Goal: Information Seeking & Learning: Learn about a topic

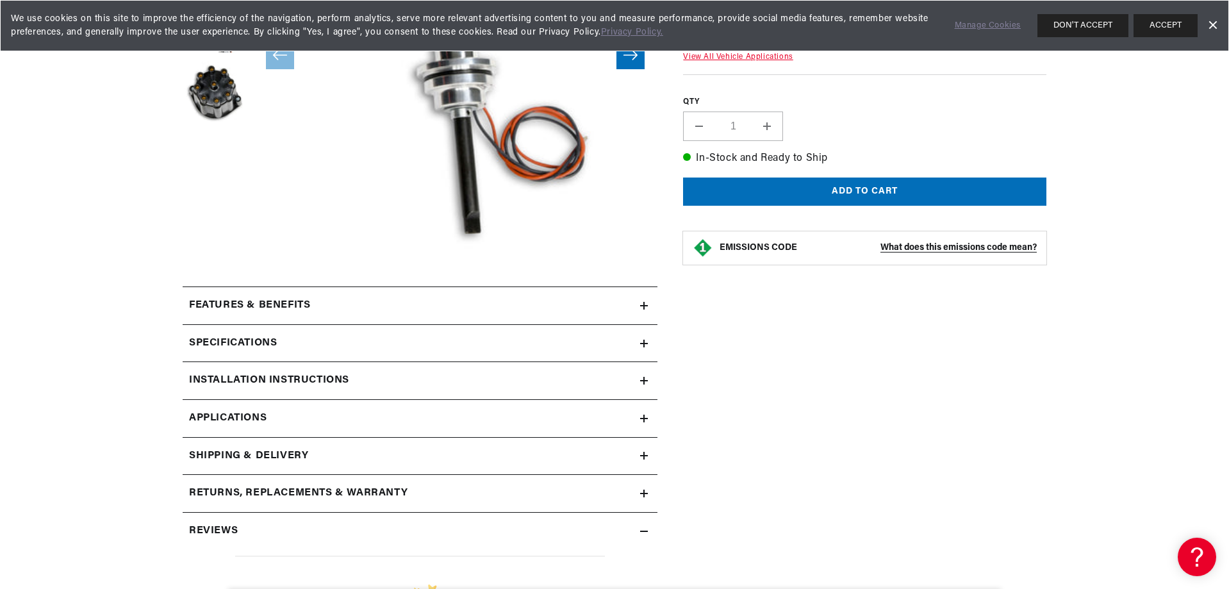
scroll to position [384, 0]
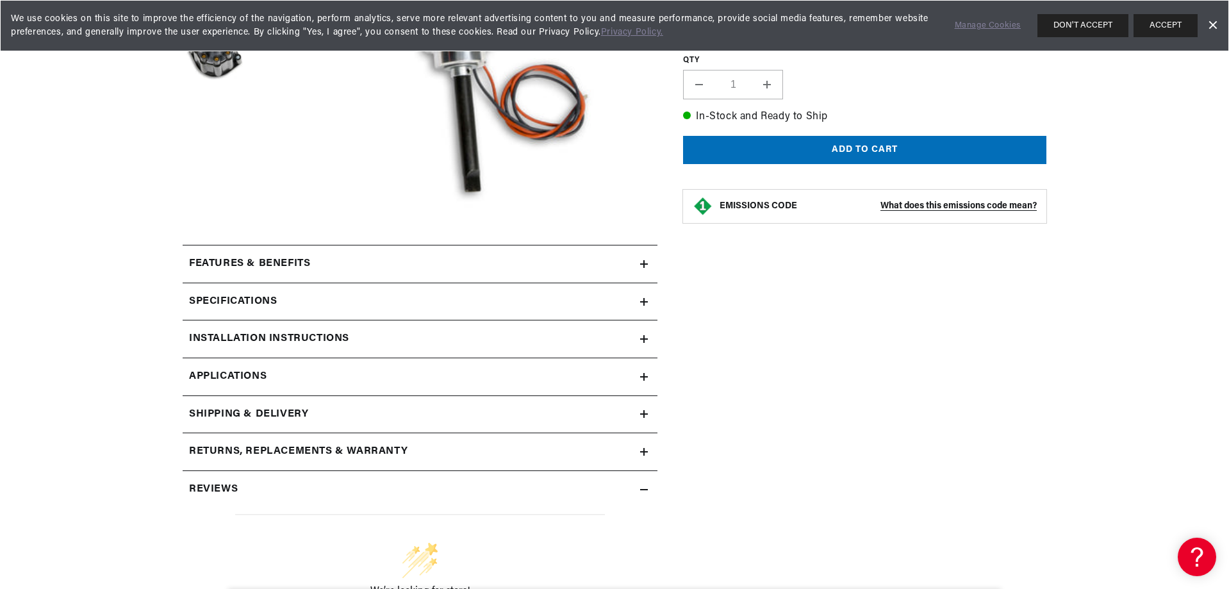
click at [258, 375] on span "Applications" at bounding box center [228, 376] width 78 height 17
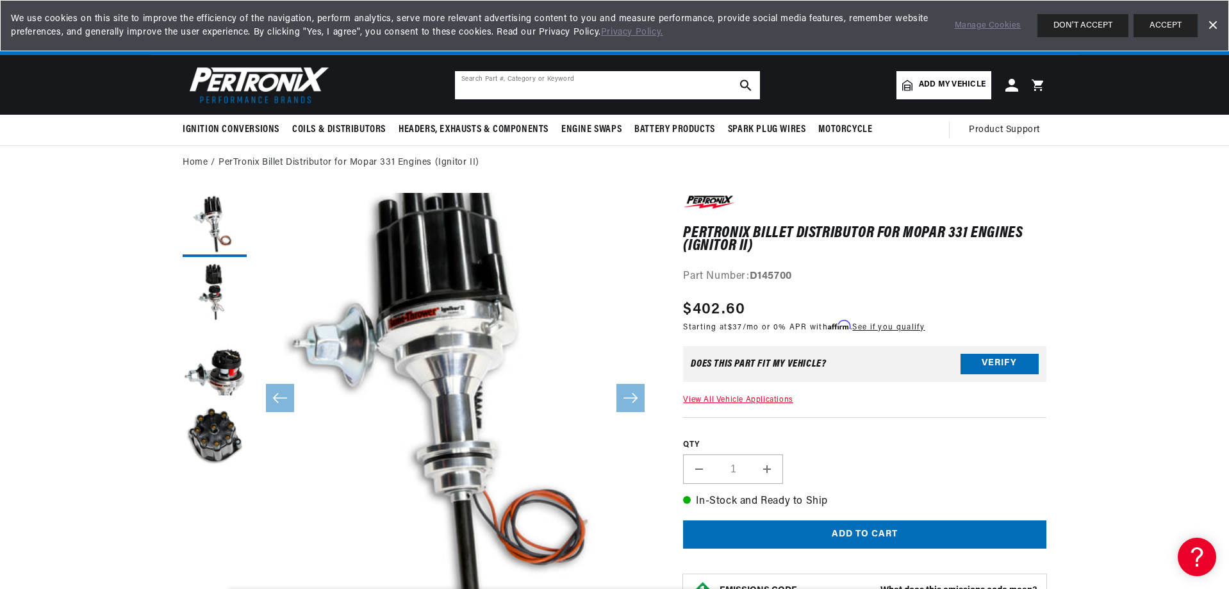
click at [590, 97] on input "text" at bounding box center [607, 85] width 305 height 28
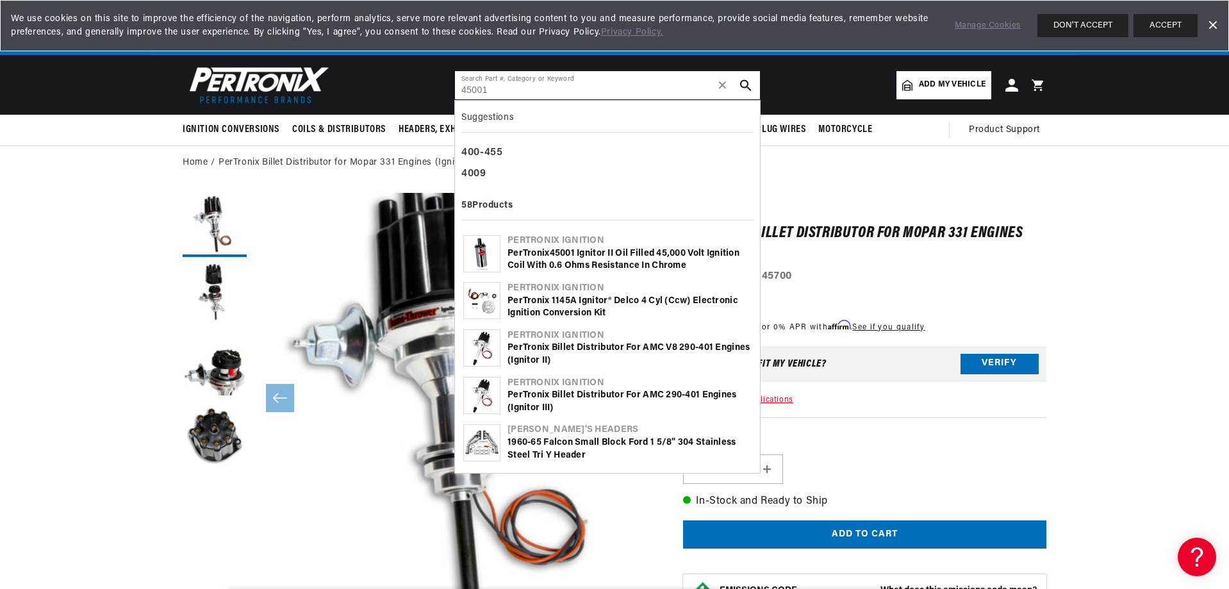
type input "45001"
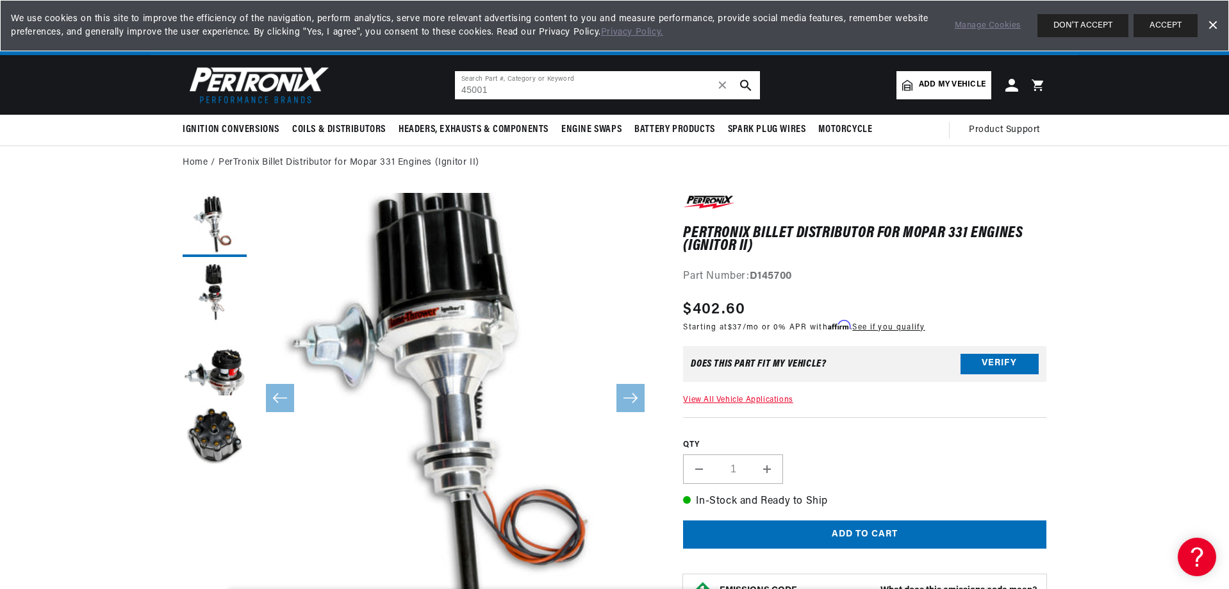
scroll to position [0, 388]
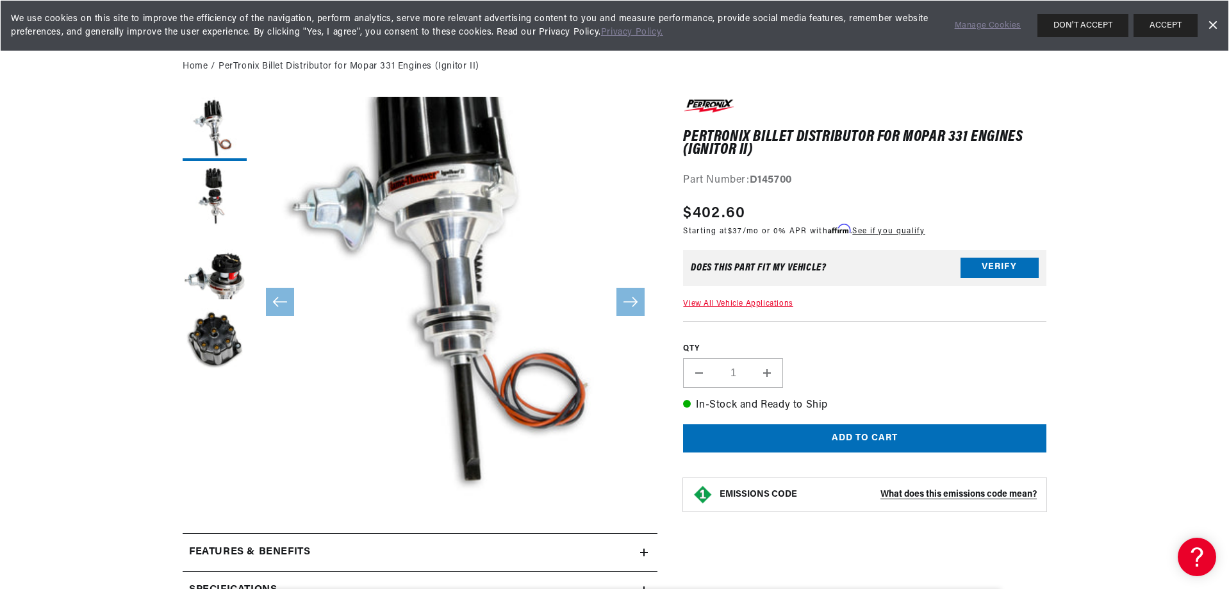
scroll to position [0, 388]
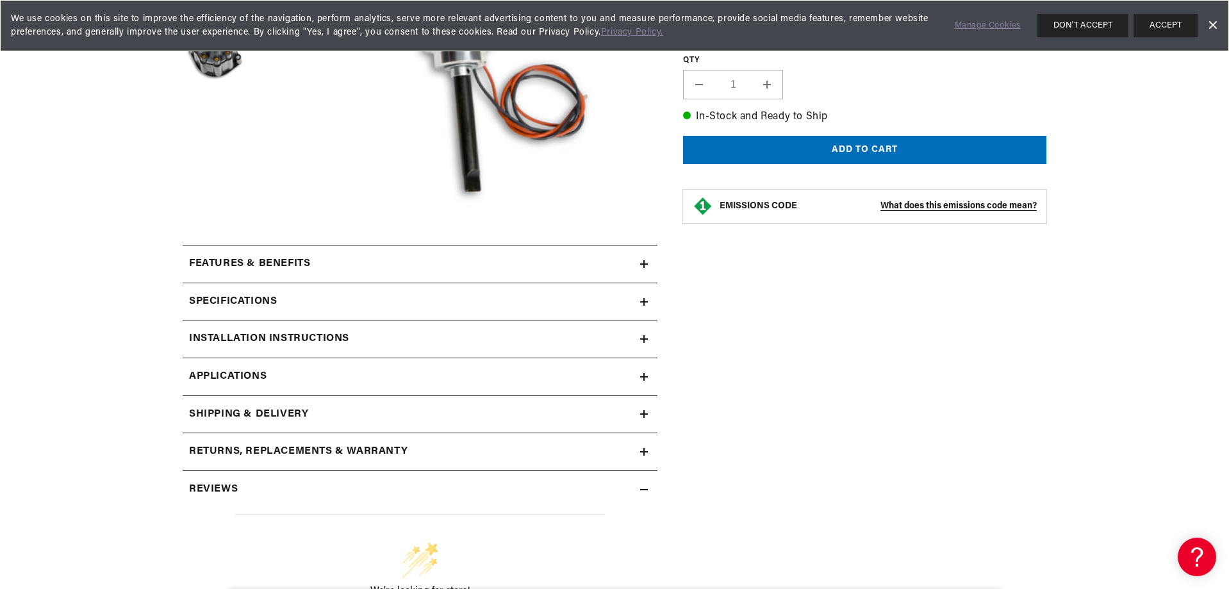
click at [268, 337] on h2 "Installation instructions" at bounding box center [269, 339] width 160 height 17
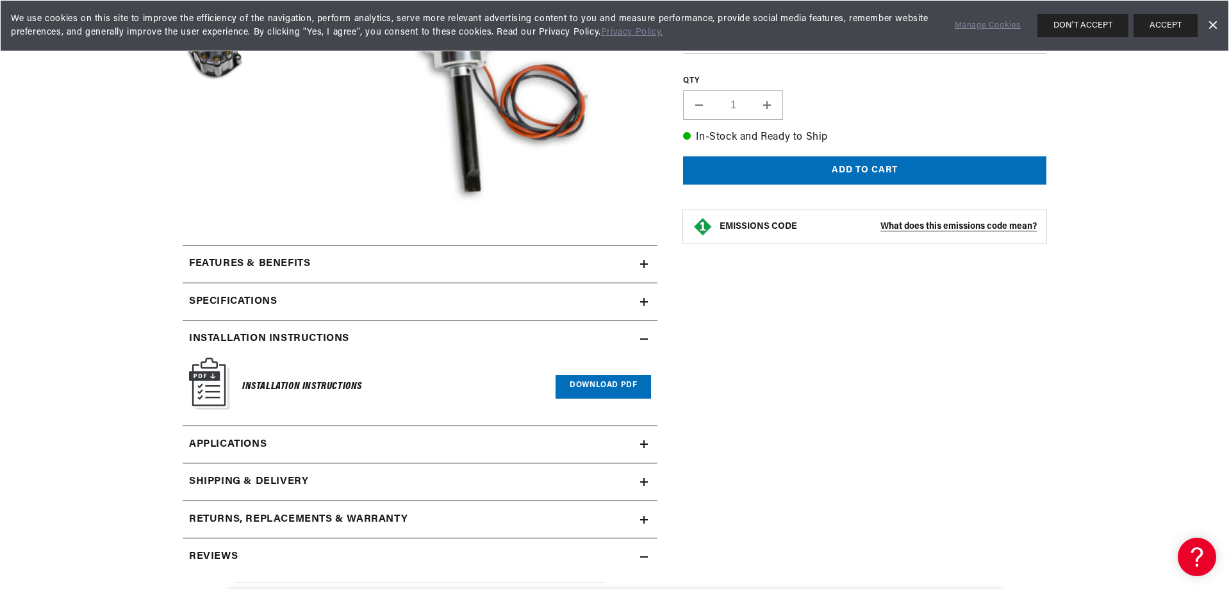
click at [635, 389] on link "Download PDF" at bounding box center [602, 387] width 95 height 24
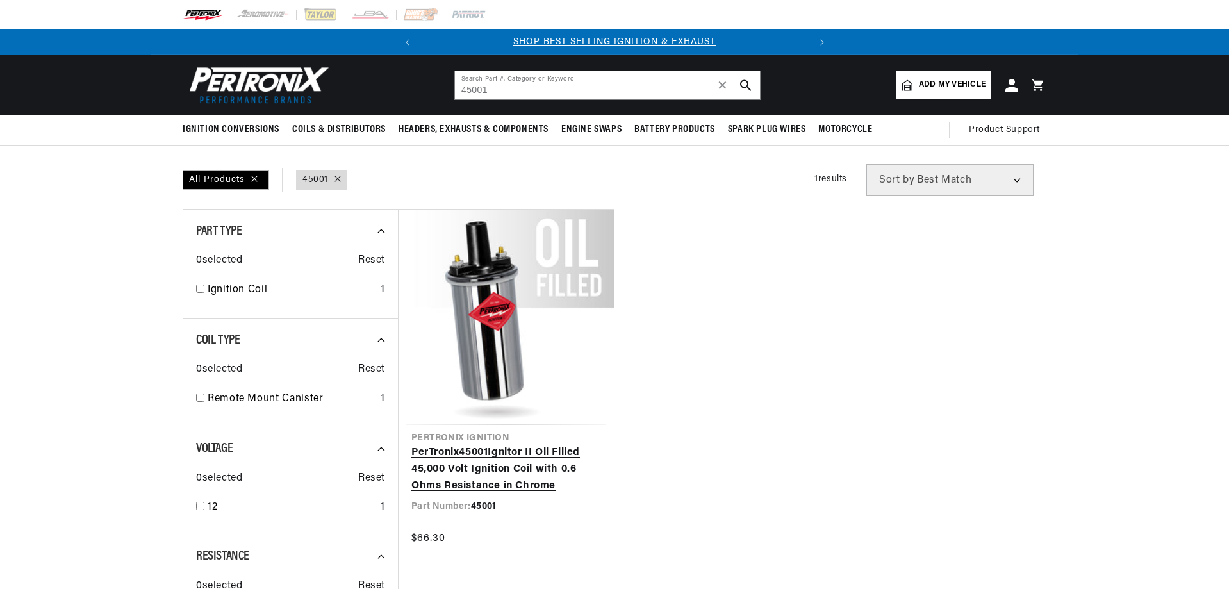
click at [555, 445] on link "PerTronix 45001 Ignitor II Oil Filled 45,000 Volt Ignition Coil with 0.6 Ohms R…" at bounding box center [506, 469] width 190 height 49
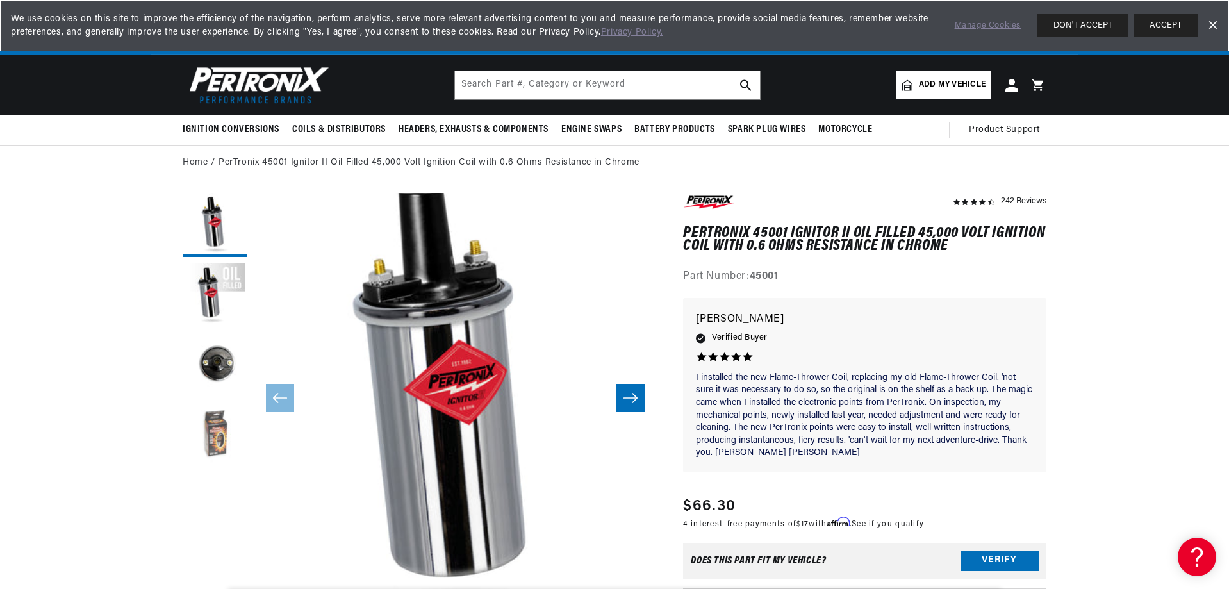
click at [220, 432] on button "Load image 4 in gallery view" at bounding box center [215, 436] width 64 height 64
